Goal: Complete application form

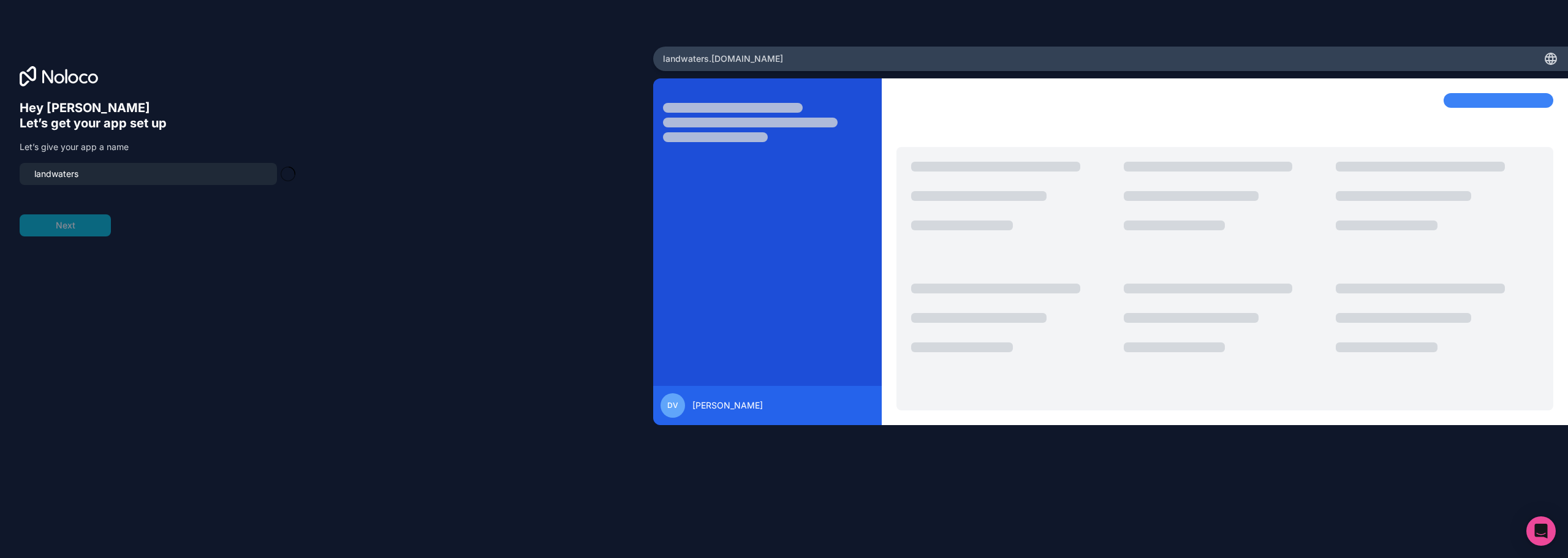
type input "landwaters-portal"
click at [80, 225] on button "Next" at bounding box center [65, 225] width 91 height 22
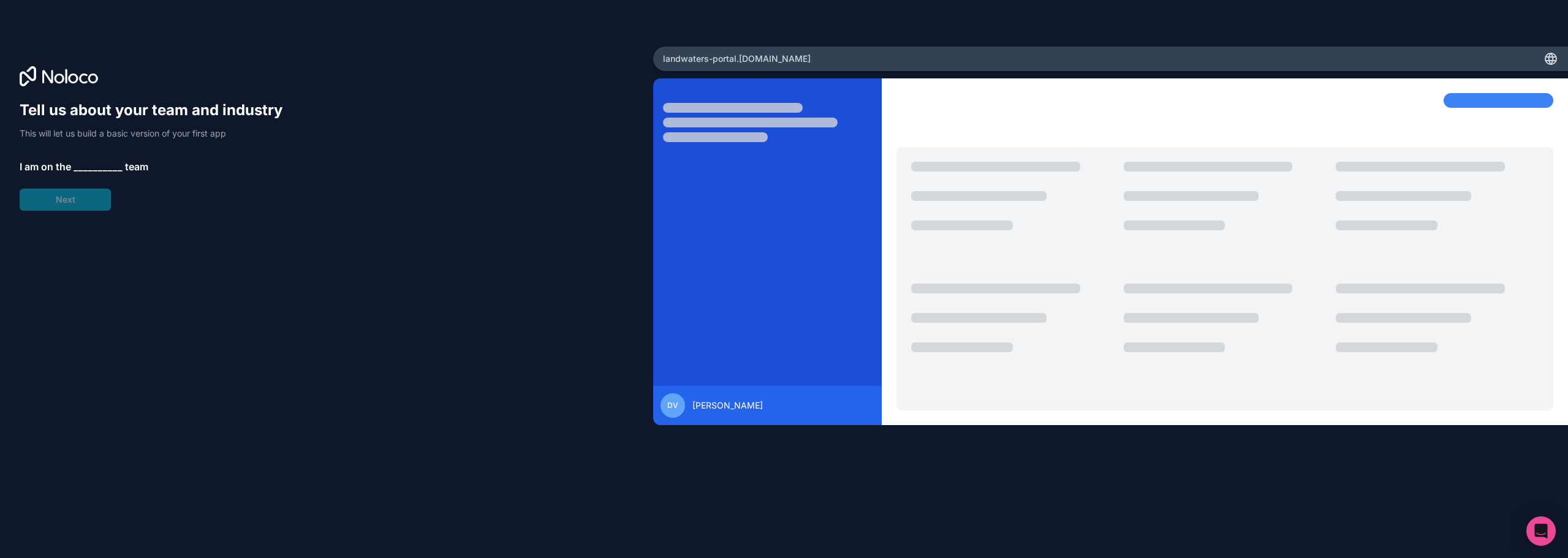
click at [108, 168] on span "__________" at bounding box center [98, 166] width 49 height 15
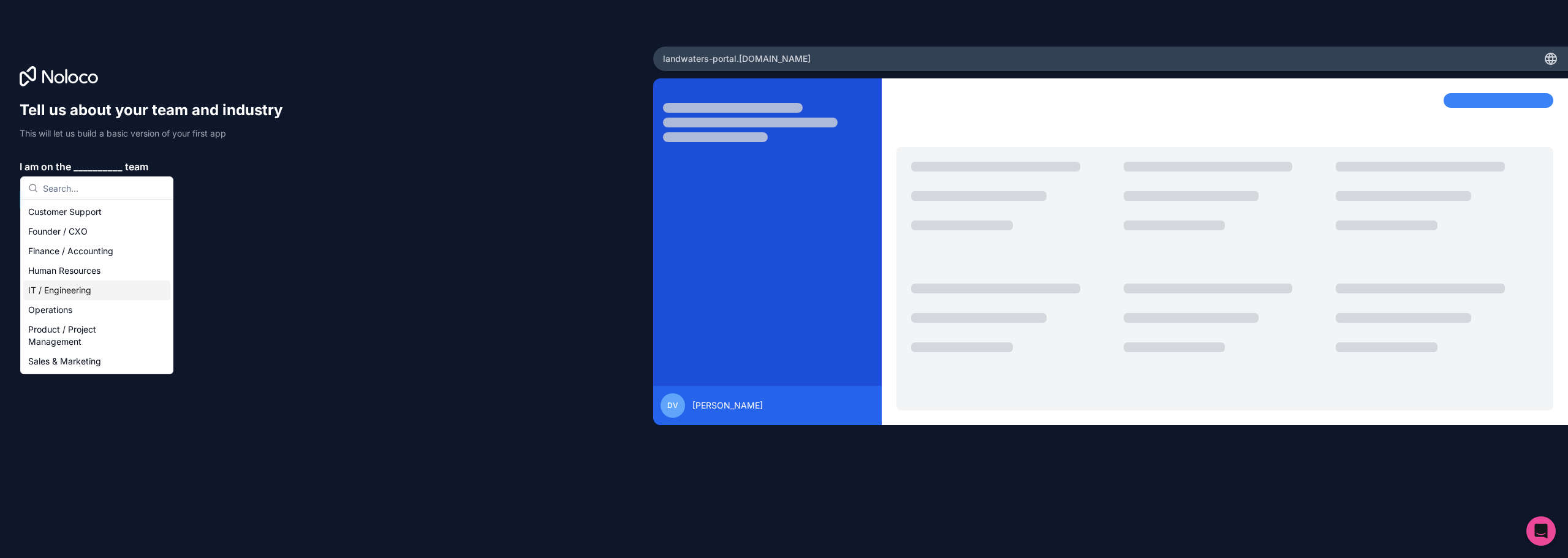
click at [94, 287] on div "IT / Engineering" at bounding box center [97, 290] width 147 height 20
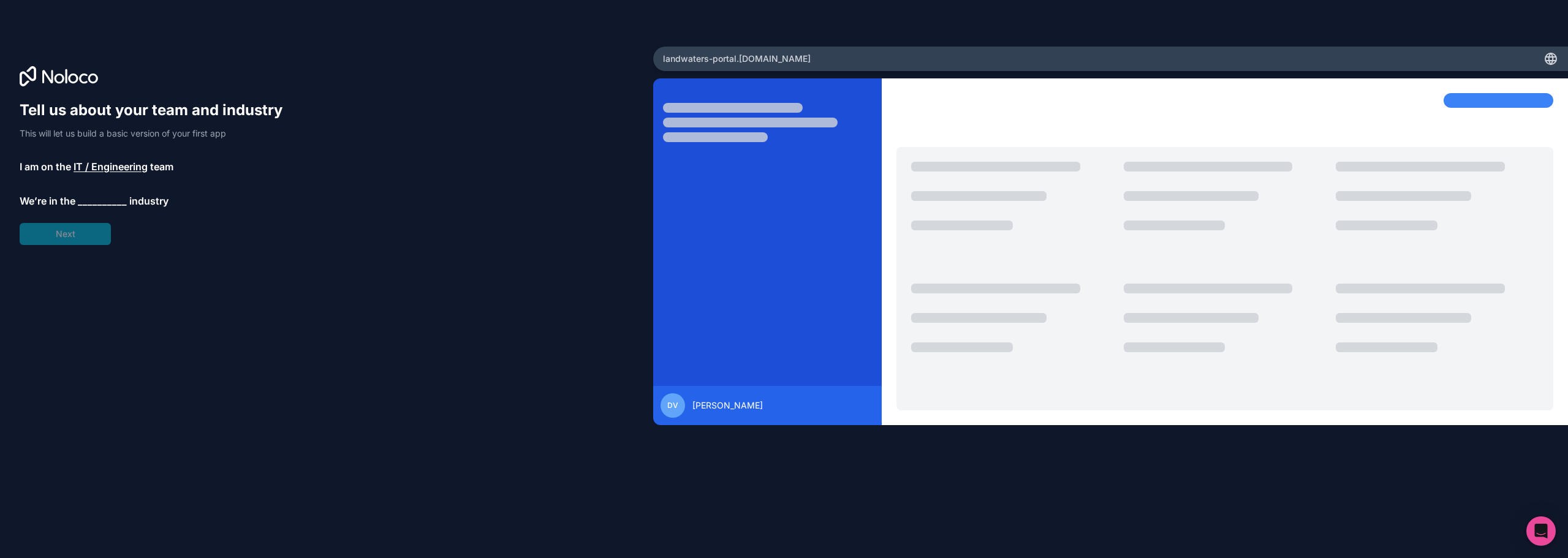
click at [114, 198] on span "__________" at bounding box center [102, 200] width 49 height 15
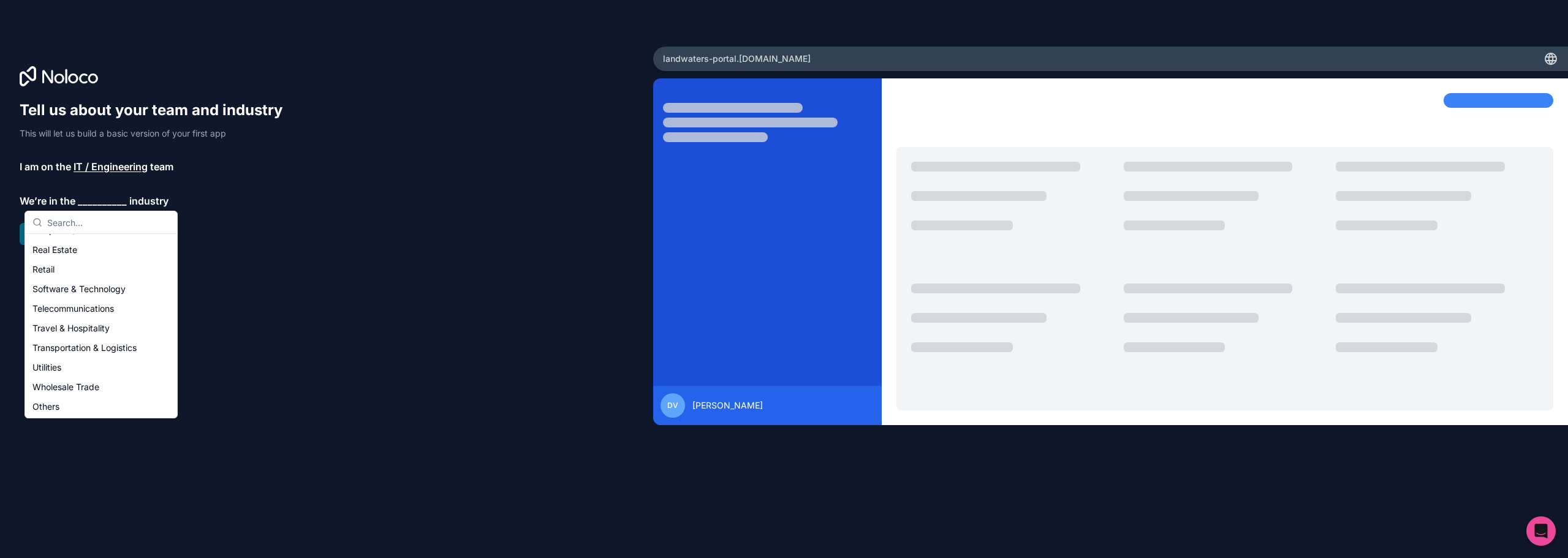
scroll to position [253, 0]
click at [78, 407] on div "Others" at bounding box center [101, 405] width 147 height 20
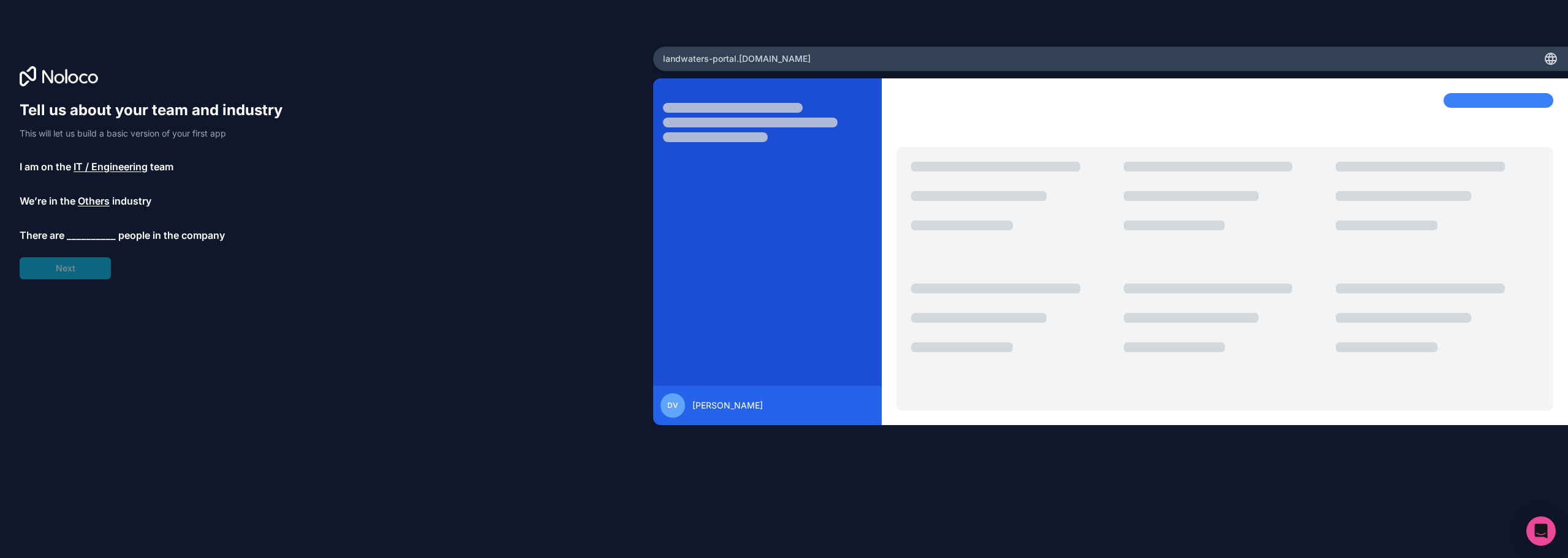
click at [94, 237] on span "__________" at bounding box center [91, 235] width 49 height 15
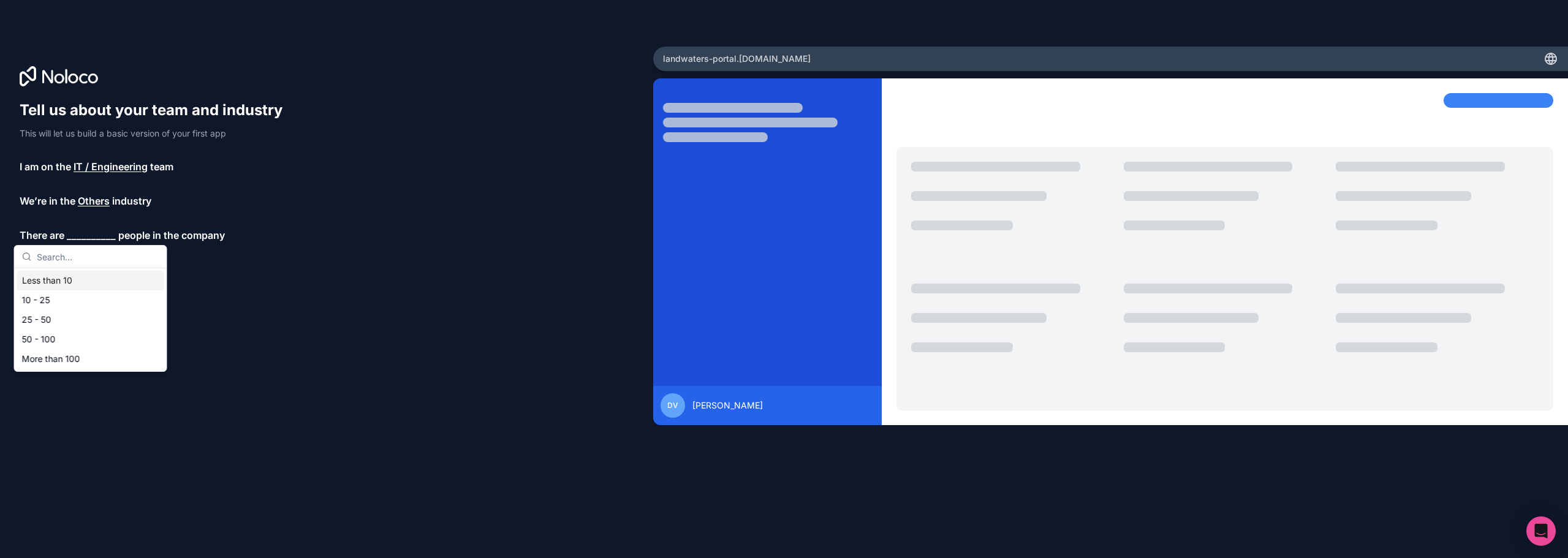
click at [69, 281] on div "Less than 10" at bounding box center [90, 281] width 147 height 20
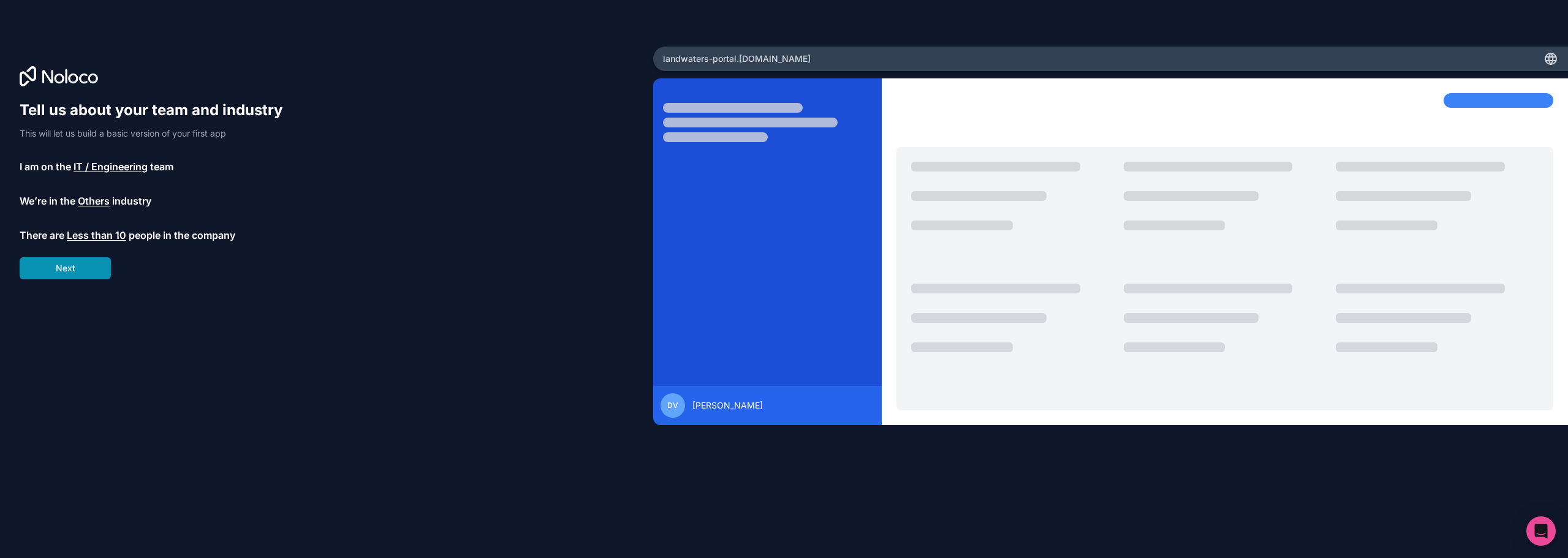
click at [73, 272] on button "Next" at bounding box center [65, 268] width 91 height 22
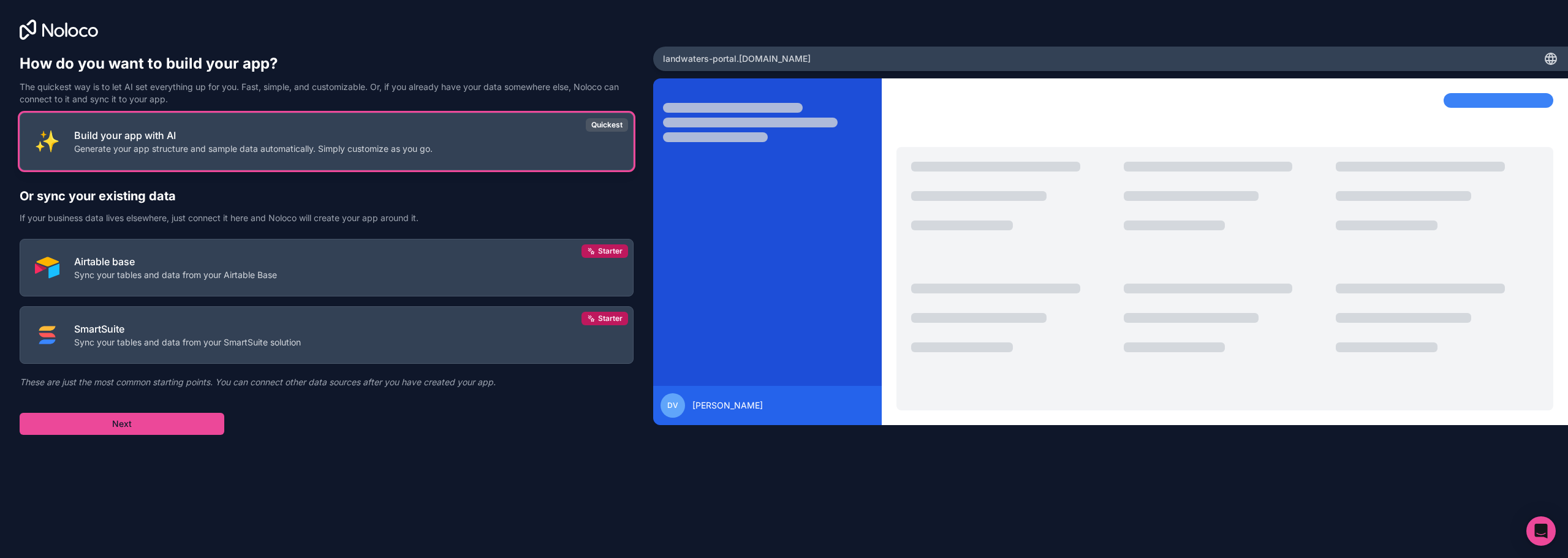
click at [222, 148] on p "Generate your app structure and sample data automatically. Simply customize as …" at bounding box center [253, 148] width 358 height 12
click at [127, 424] on button "Next" at bounding box center [122, 424] width 205 height 22
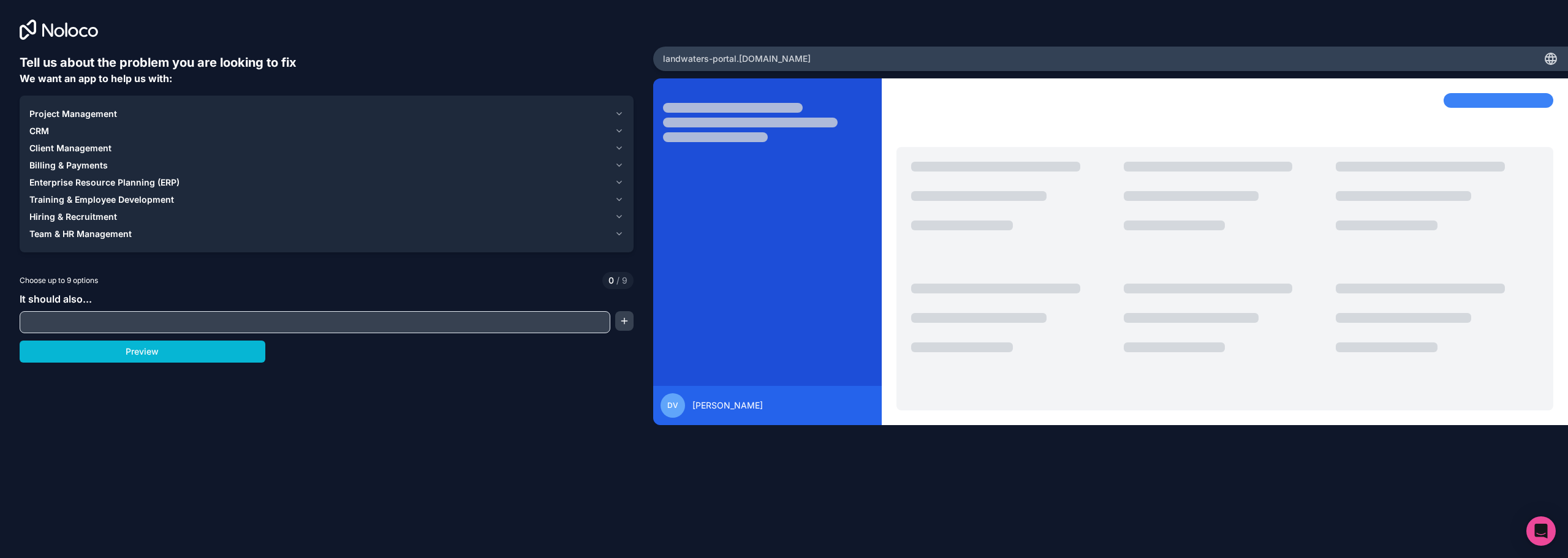
click at [619, 112] on icon "button" at bounding box center [619, 113] width 10 height 10
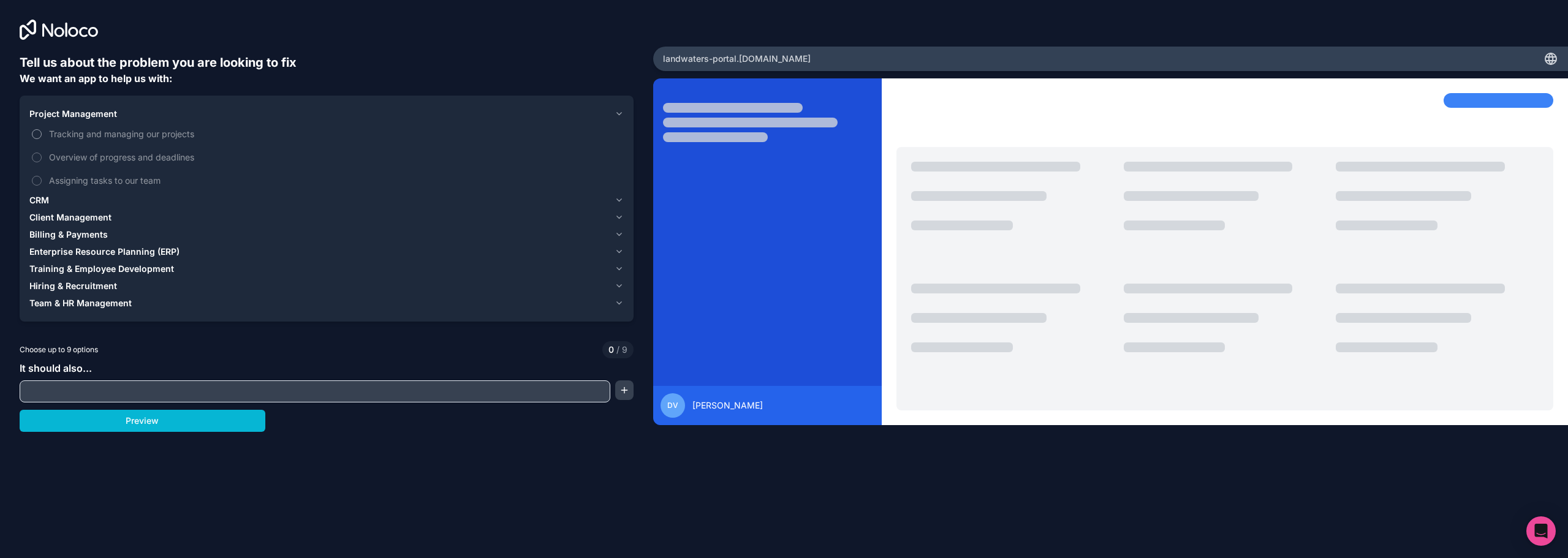
click at [36, 131] on button "Tracking and managing our projects" at bounding box center [36, 134] width 10 height 10
click at [36, 157] on button "Overview of progress and deadlines" at bounding box center [36, 157] width 10 height 10
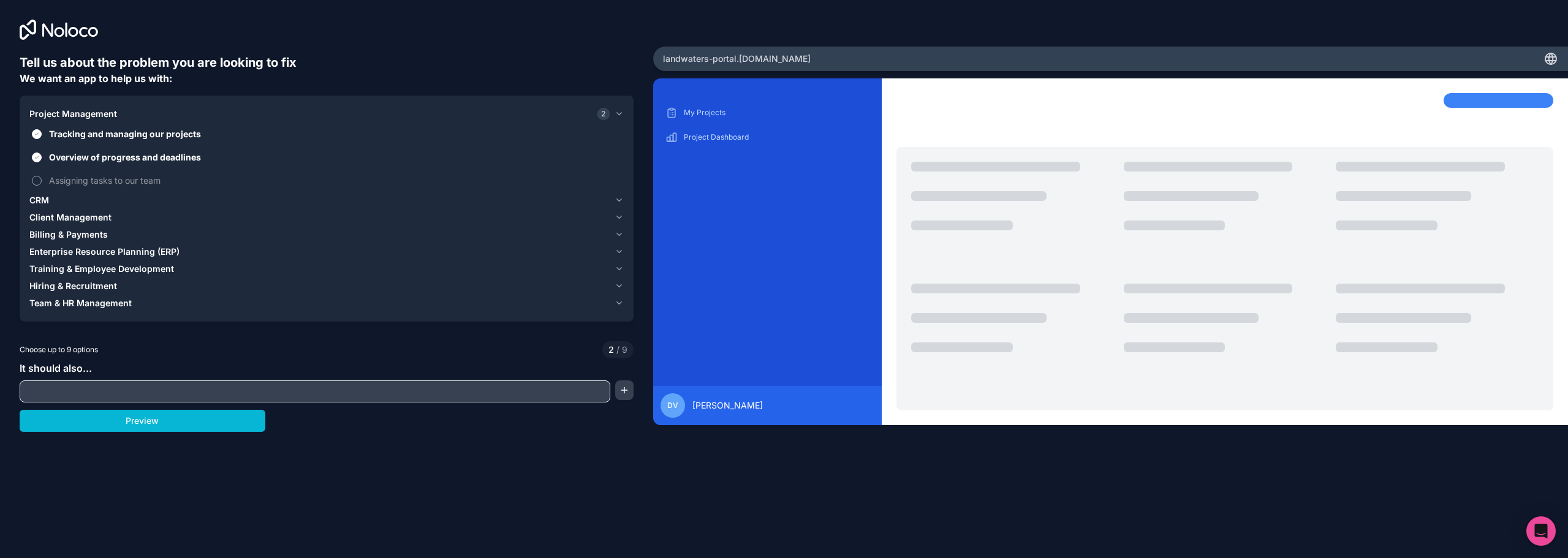
click at [36, 179] on button "Assigning tasks to our team" at bounding box center [36, 180] width 10 height 10
click at [41, 202] on span "CRM" at bounding box center [39, 200] width 20 height 12
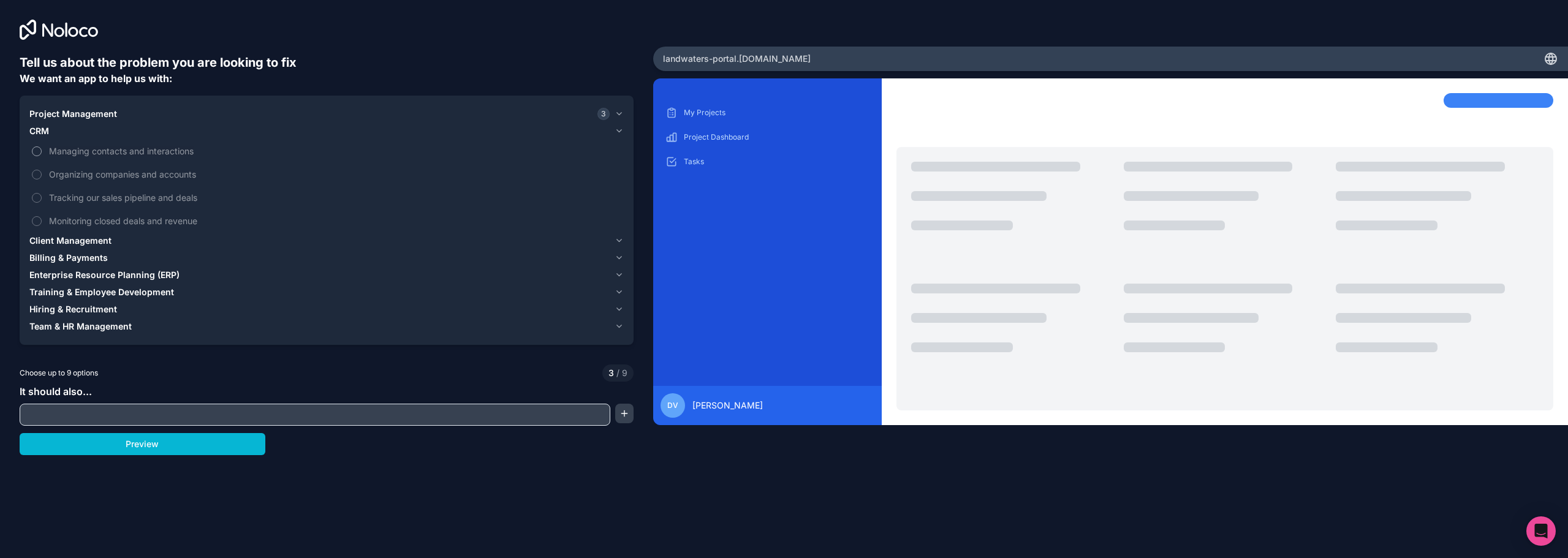
click at [36, 154] on button "Managing contacts and interactions" at bounding box center [36, 151] width 10 height 10
click at [38, 176] on button "Organizing companies and accounts" at bounding box center [36, 174] width 10 height 10
click at [36, 199] on button "Tracking our sales pipeline and deals" at bounding box center [36, 197] width 10 height 10
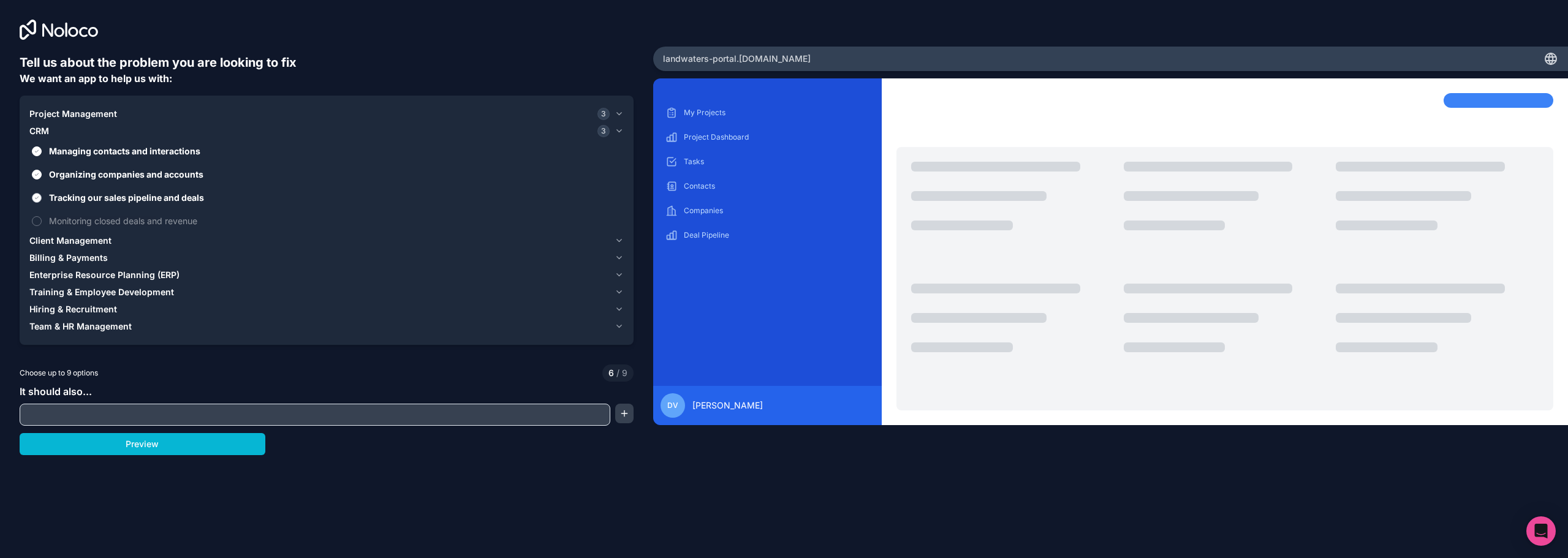
click at [36, 199] on button "Tracking our sales pipeline and deals" at bounding box center [36, 197] width 10 height 10
click at [35, 221] on button "Monitoring closed deals and revenue" at bounding box center [36, 221] width 10 height 10
click at [53, 239] on span "Client Management" at bounding box center [70, 241] width 82 height 12
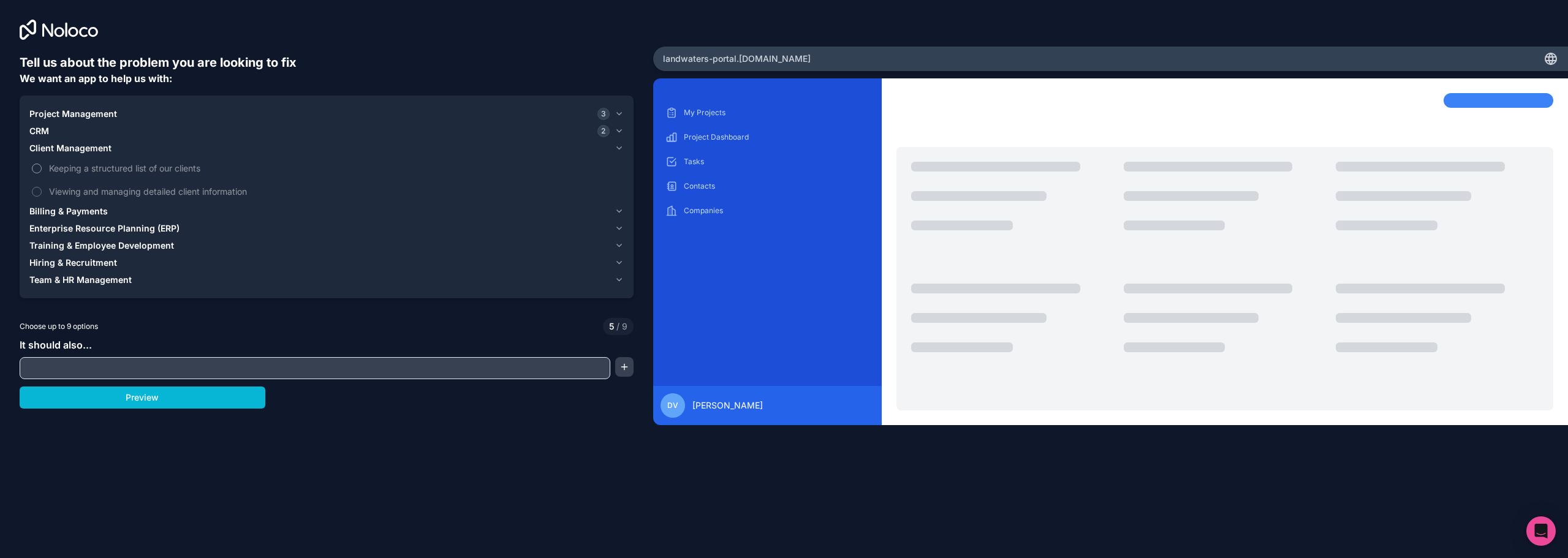
click at [94, 169] on span "Keeping a structured list of our clients" at bounding box center [335, 168] width 572 height 13
click at [41, 169] on button "Keeping a structured list of our clients" at bounding box center [36, 168] width 10 height 10
click at [80, 209] on span "Billing & Payments" at bounding box center [68, 211] width 78 height 12
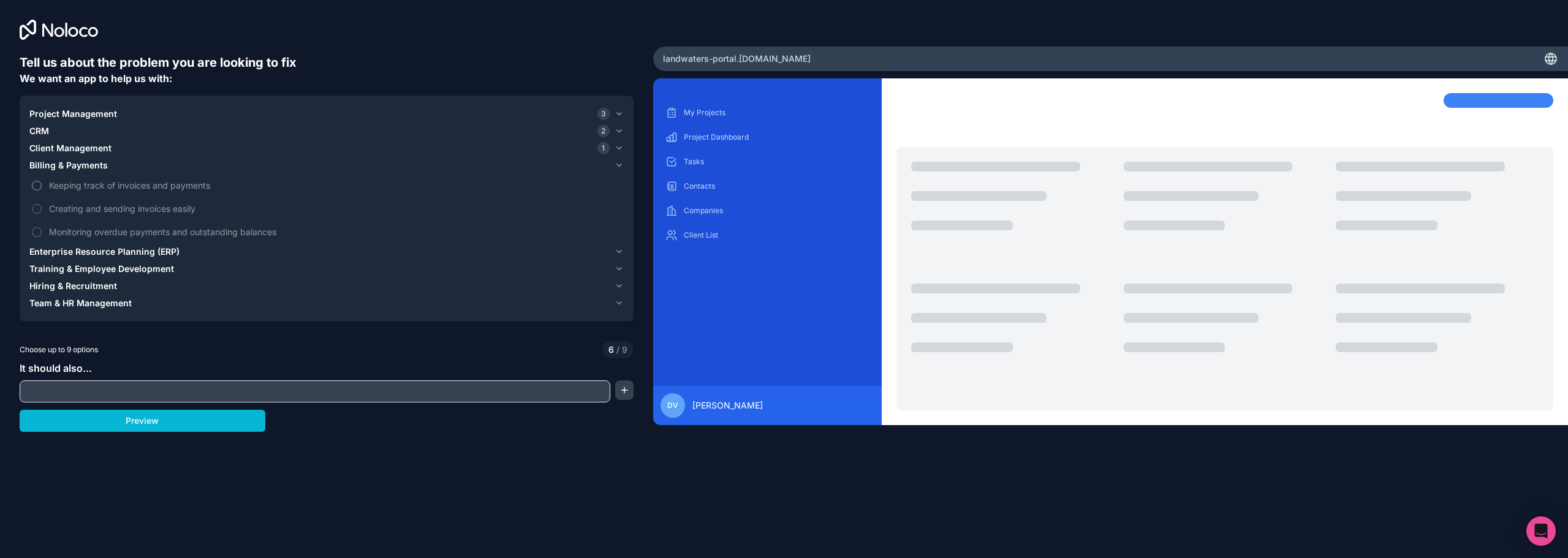
click at [39, 183] on button "Keeping track of invoices and payments" at bounding box center [36, 185] width 10 height 10
click at [39, 210] on button "Creating and sending invoices easily" at bounding box center [36, 209] width 10 height 10
click at [45, 132] on span "CRM" at bounding box center [39, 130] width 20 height 12
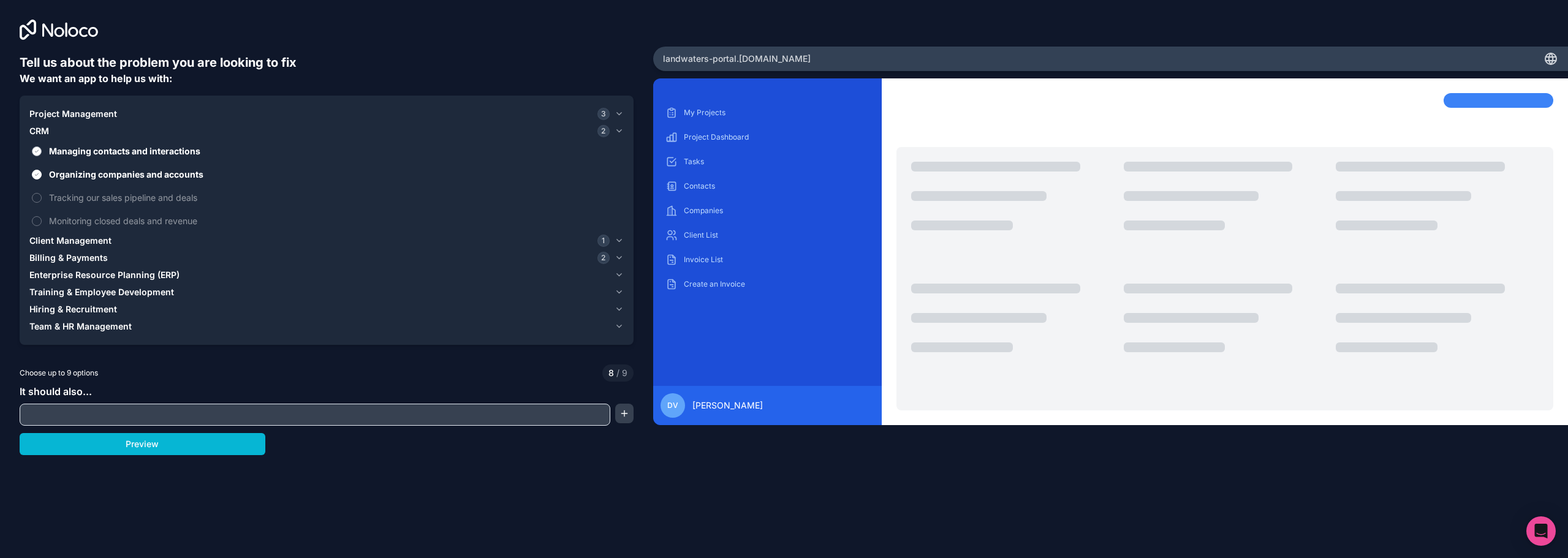
click at [35, 150] on button "Managing contacts and interactions" at bounding box center [36, 151] width 10 height 10
click at [66, 241] on span "Client Management" at bounding box center [70, 241] width 82 height 12
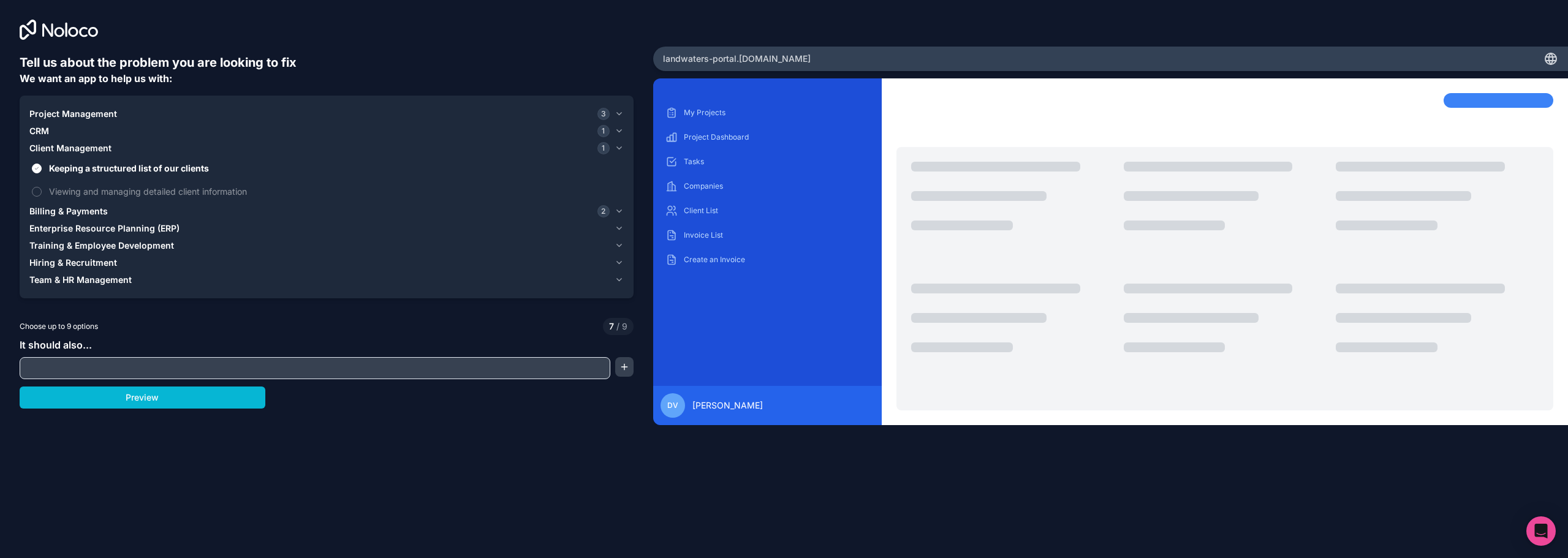
click at [69, 213] on span "Billing & Payments" at bounding box center [68, 211] width 78 height 12
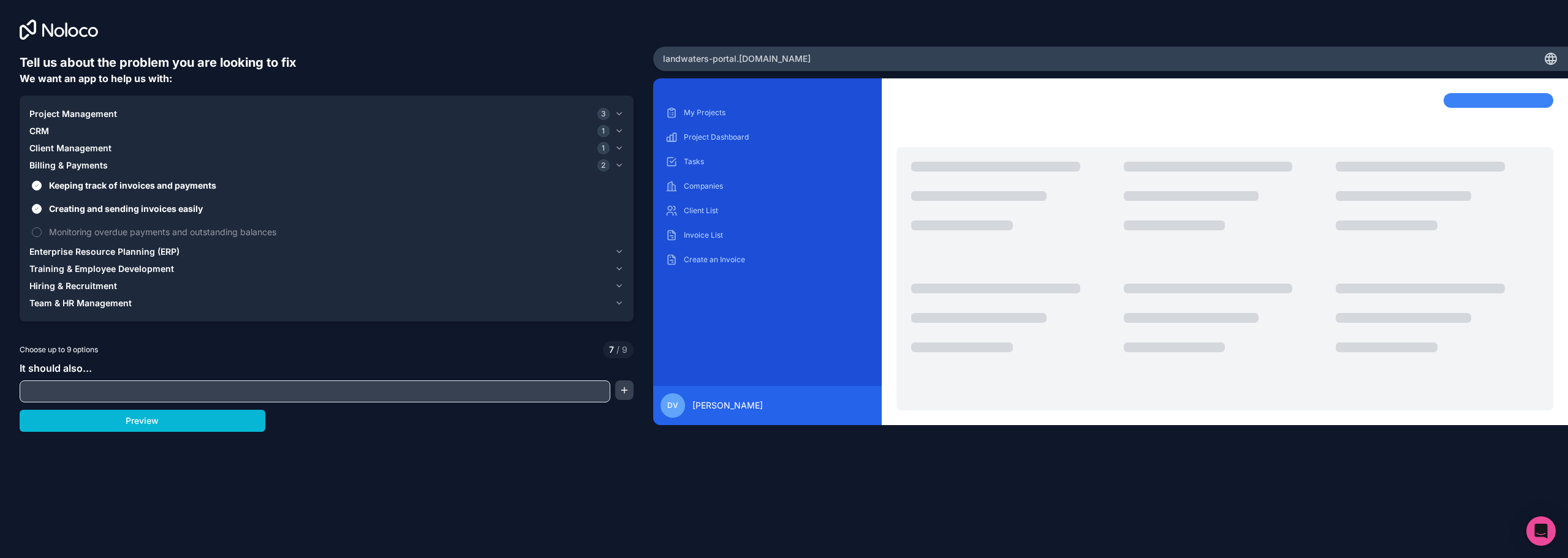
click at [27, 387] on input "text" at bounding box center [315, 391] width 584 height 17
type input "Create Proposals"
click at [158, 423] on button "Preview" at bounding box center [143, 421] width 246 height 22
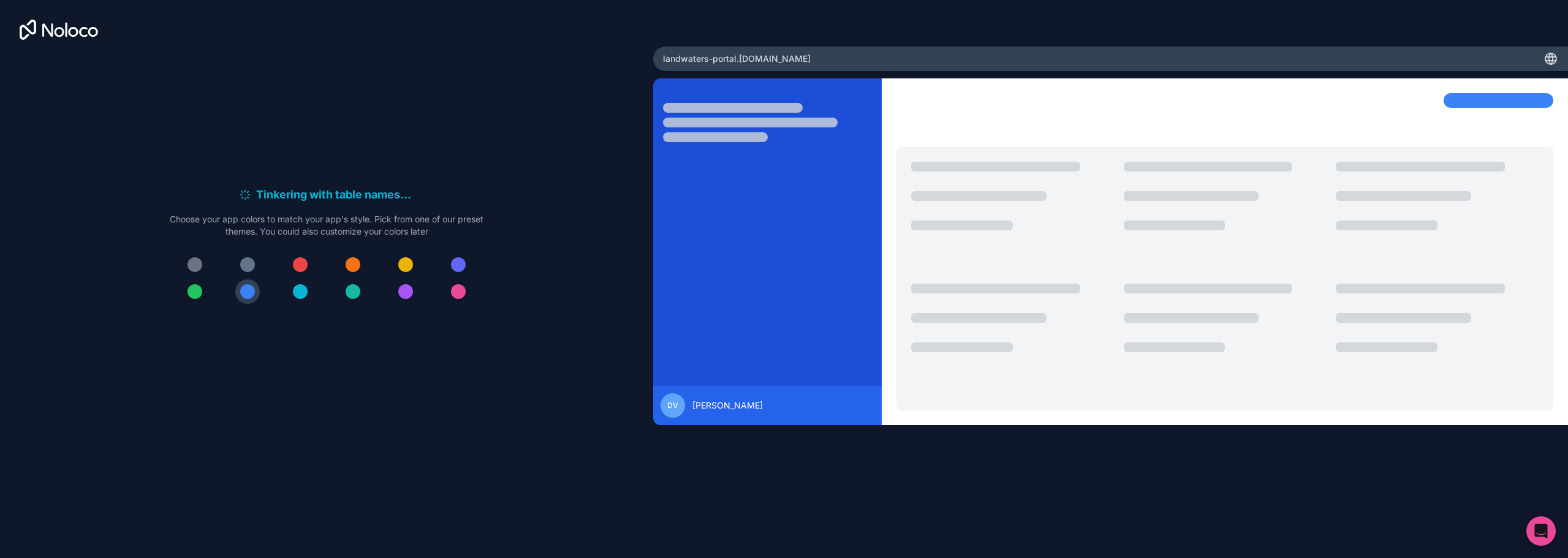
click at [301, 291] on div at bounding box center [300, 291] width 15 height 15
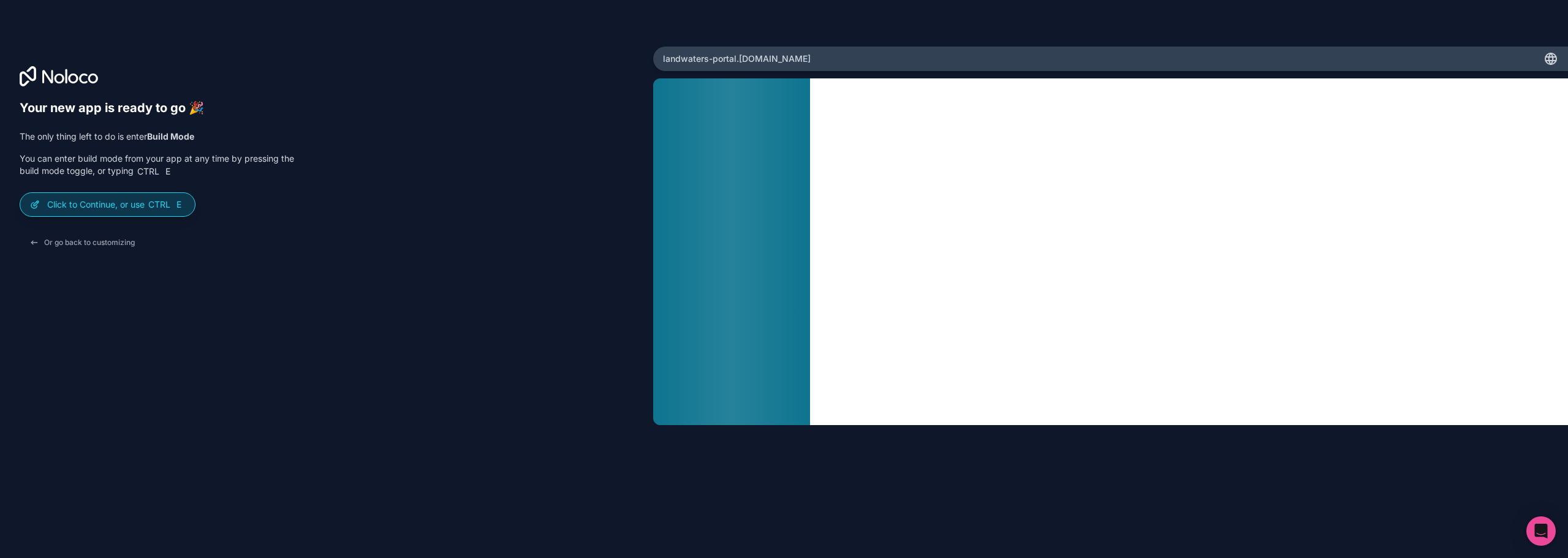
click at [149, 209] on span "Ctrl E" at bounding box center [166, 204] width 38 height 12
